Goal: Find specific page/section: Find specific page/section

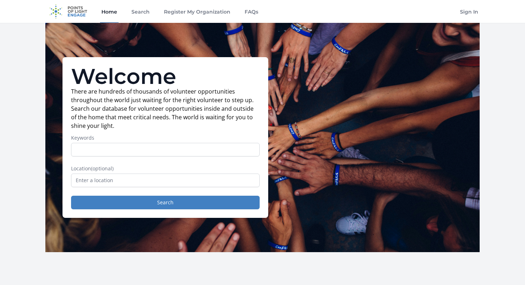
click at [247, 13] on link "FAQs" at bounding box center [251, 11] width 16 height 23
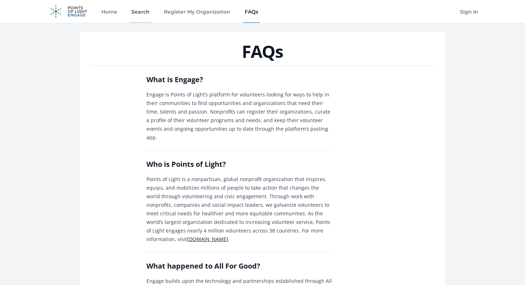
click at [141, 13] on link "Search" at bounding box center [140, 11] width 21 height 23
